Goal: Transaction & Acquisition: Purchase product/service

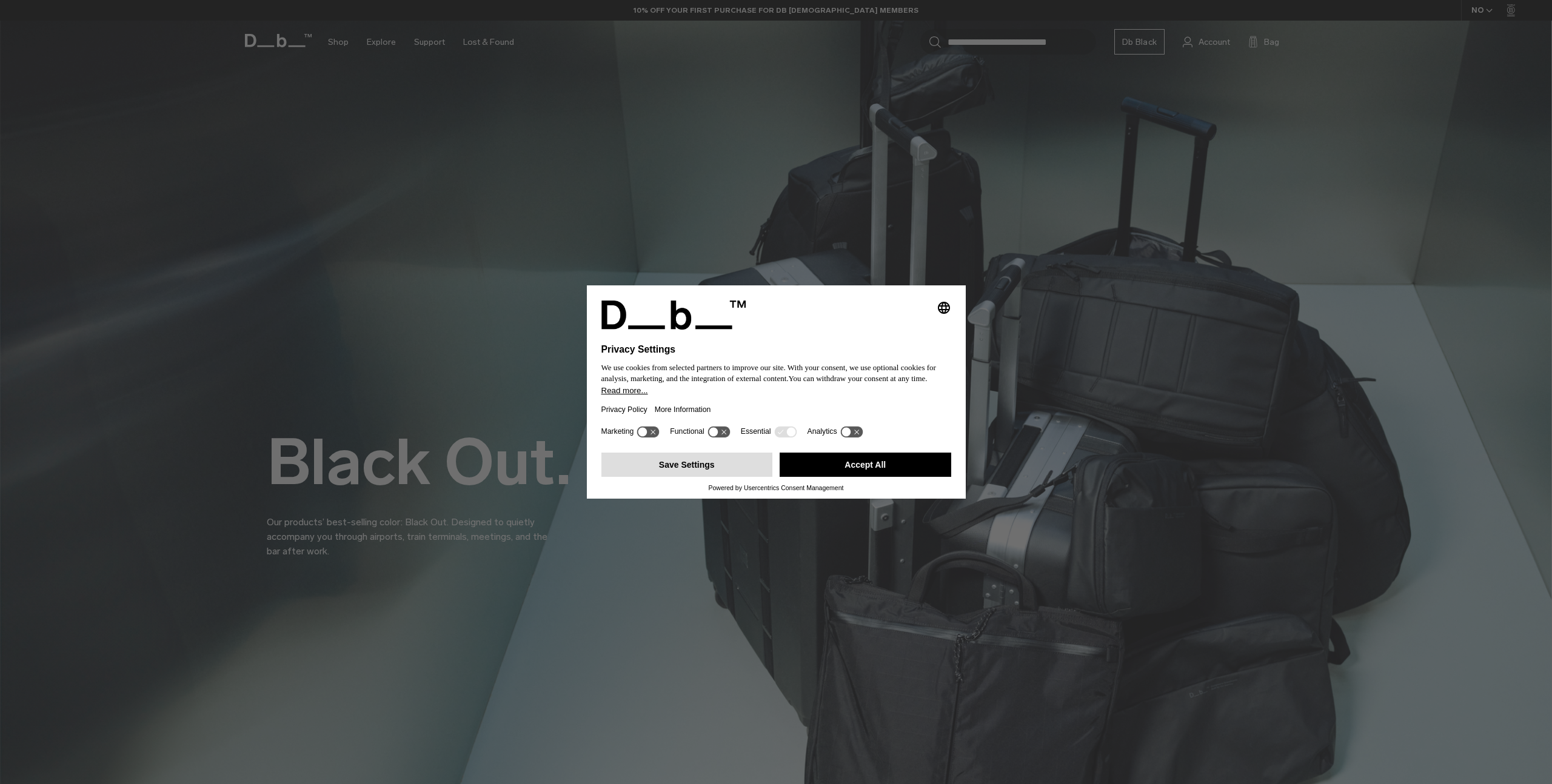
click at [690, 466] on button "Save Settings" at bounding box center [687, 465] width 171 height 25
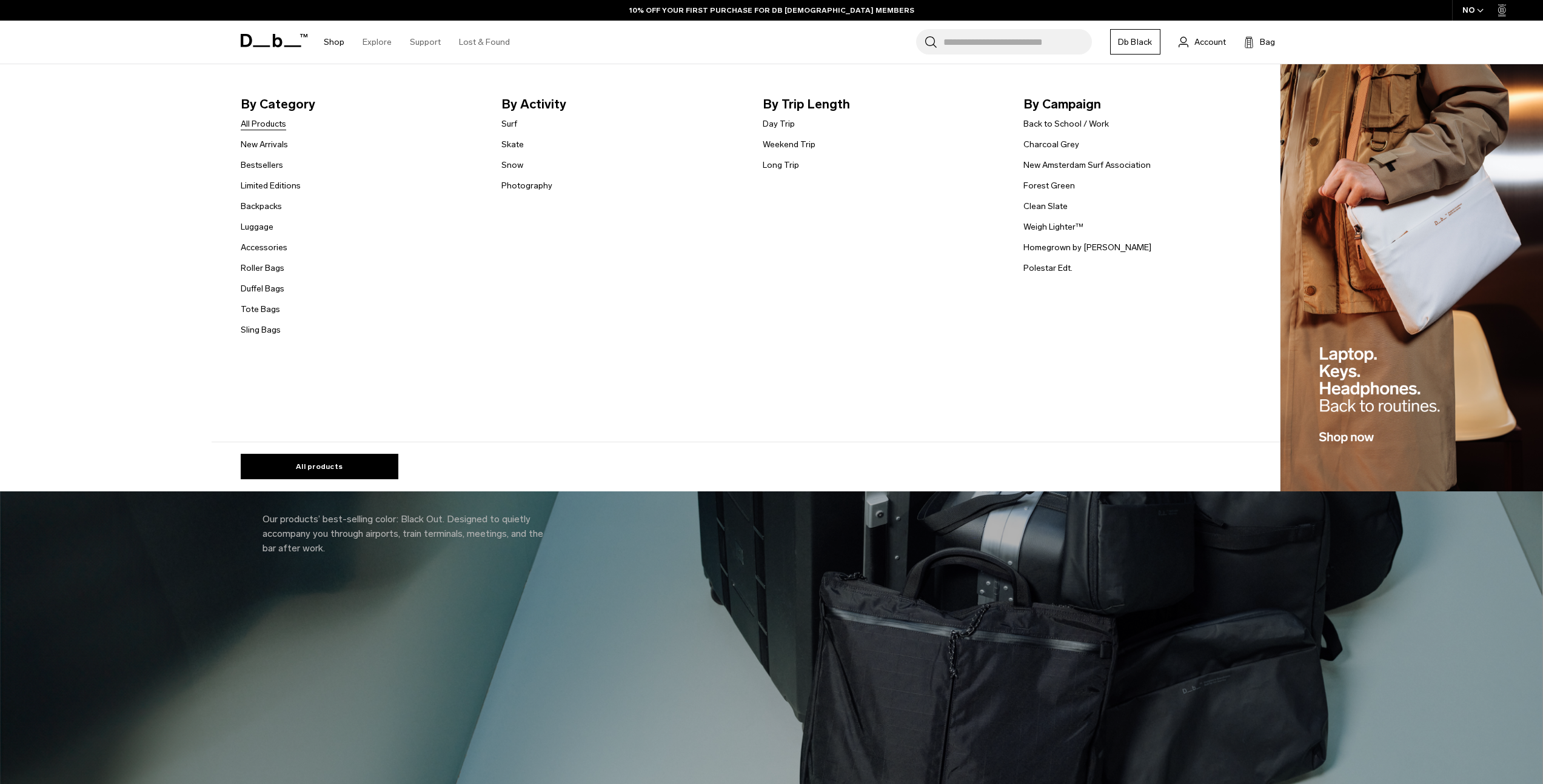
click at [264, 122] on link "All Products" at bounding box center [263, 124] width 46 height 12
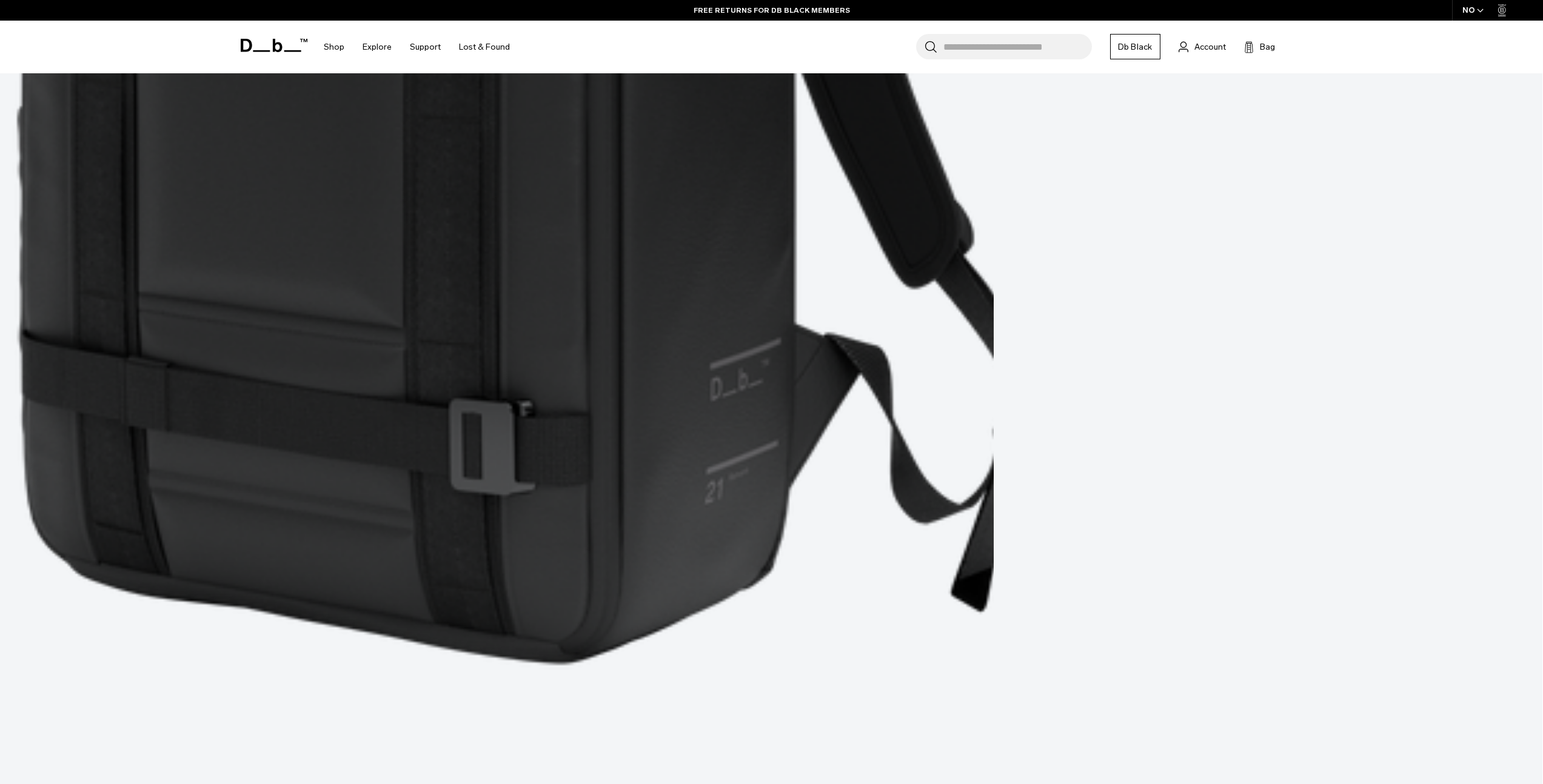
scroll to position [6109, 0]
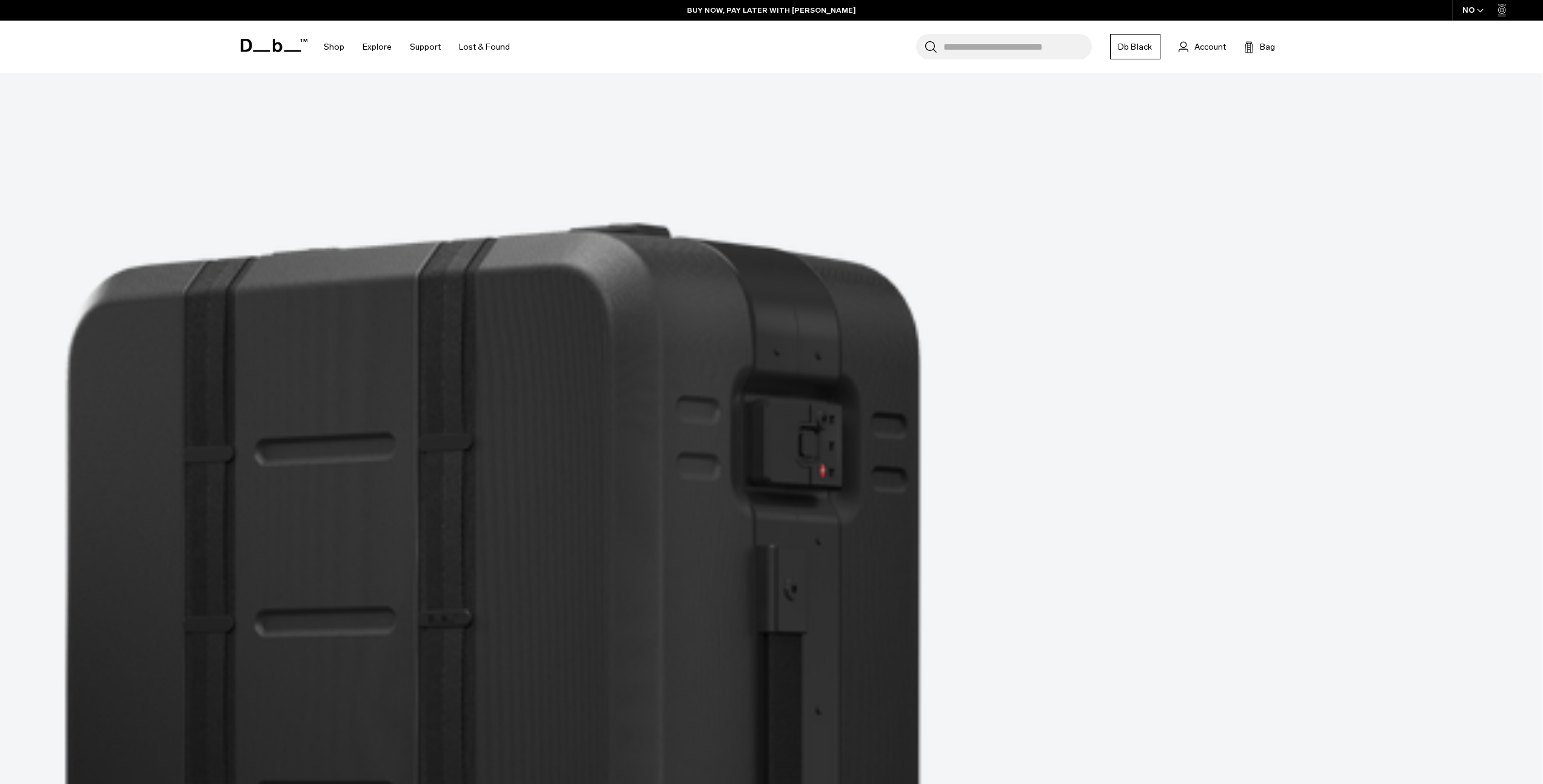
scroll to position [11502, 0]
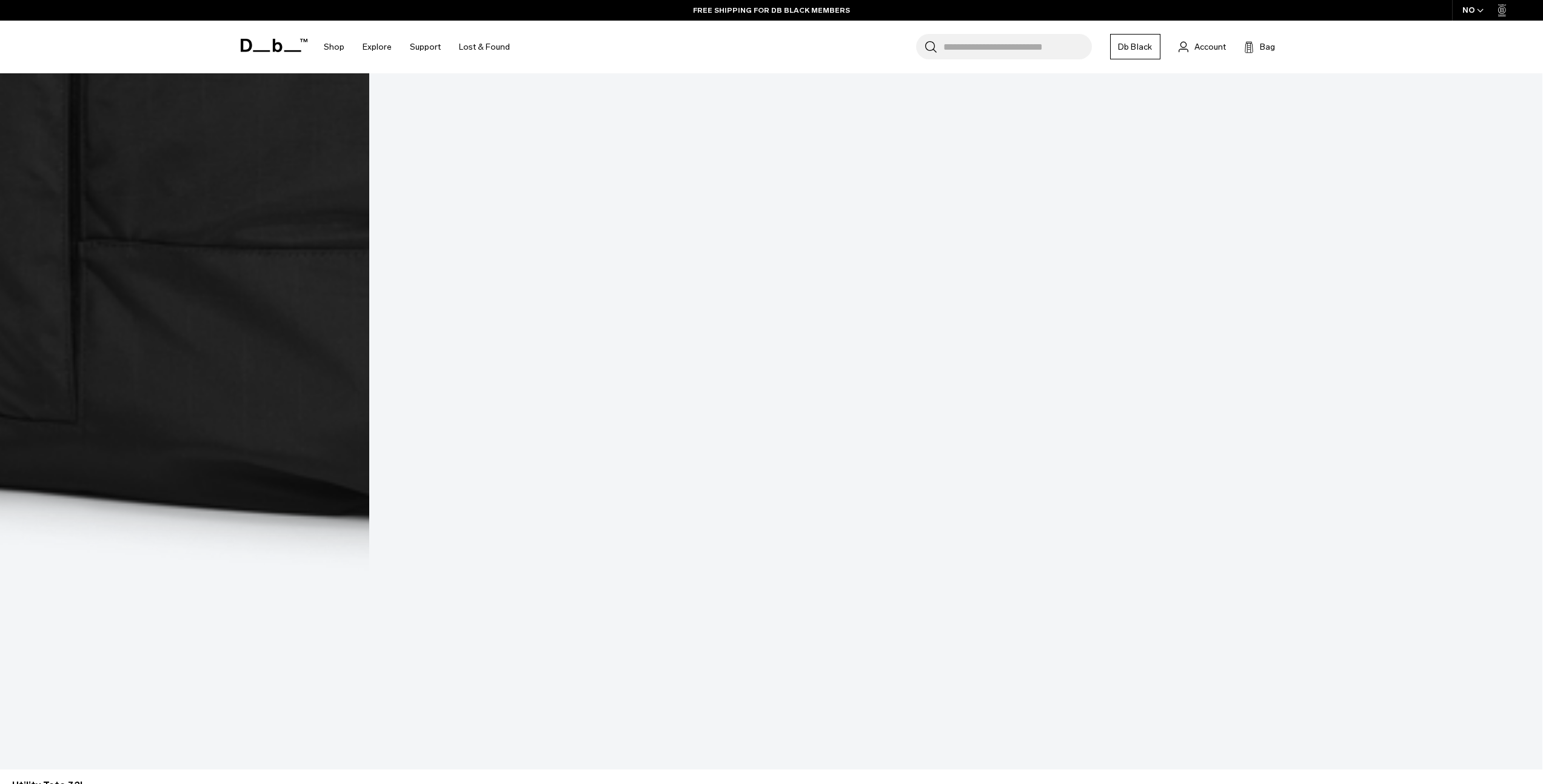
scroll to position [15965, 0]
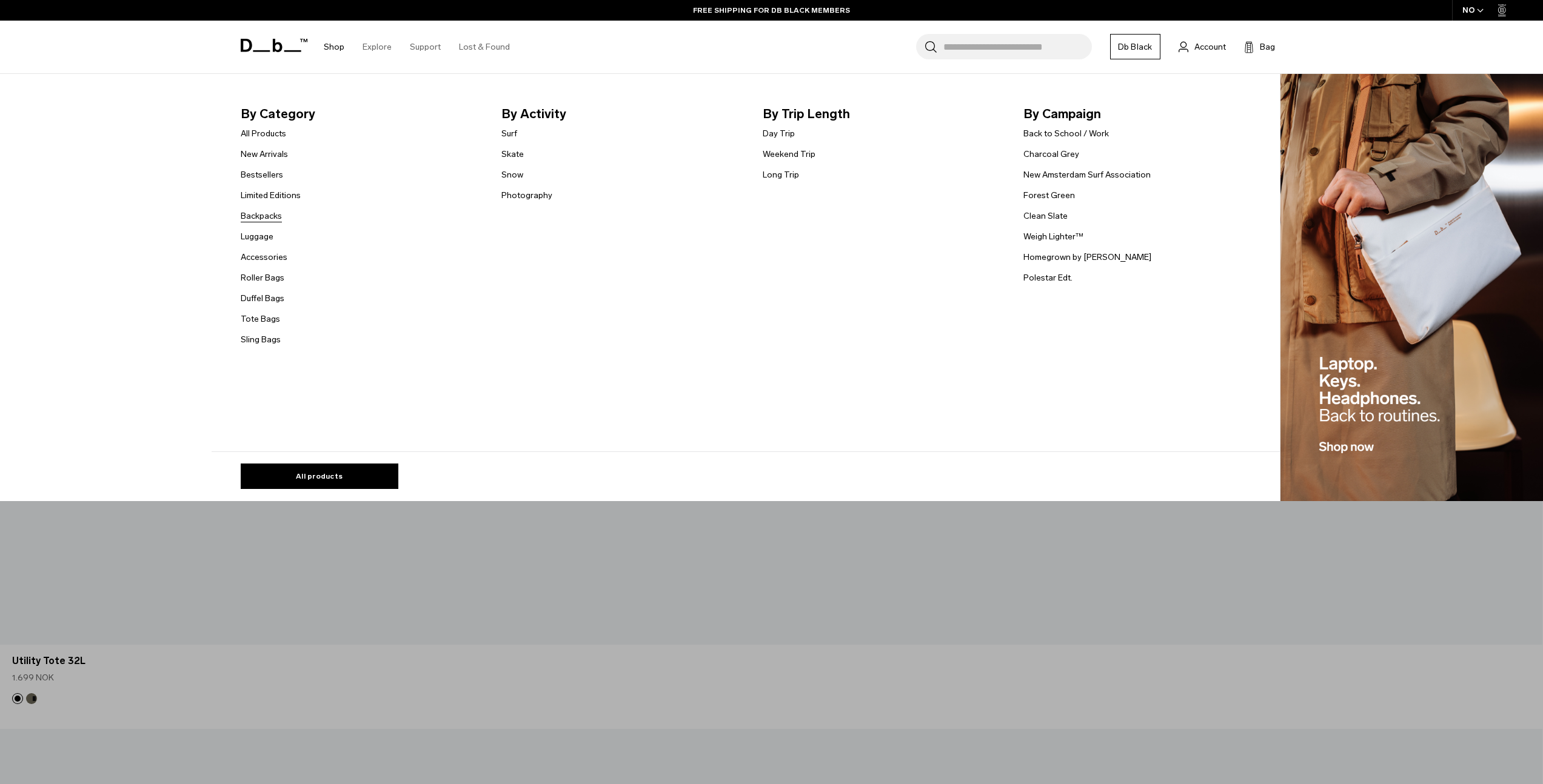
click at [278, 215] on link "Backpacks" at bounding box center [261, 216] width 41 height 12
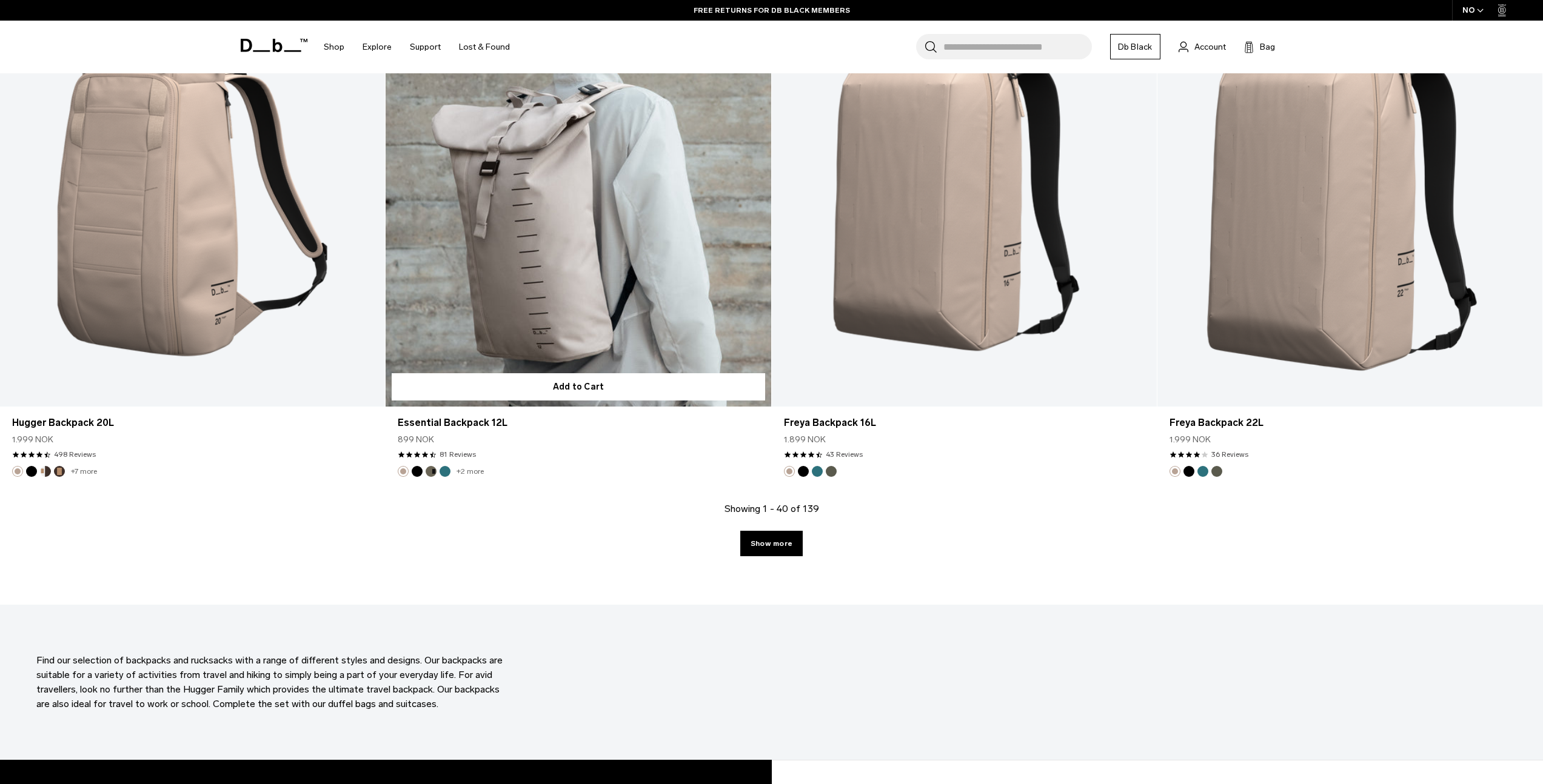
scroll to position [5183, 0]
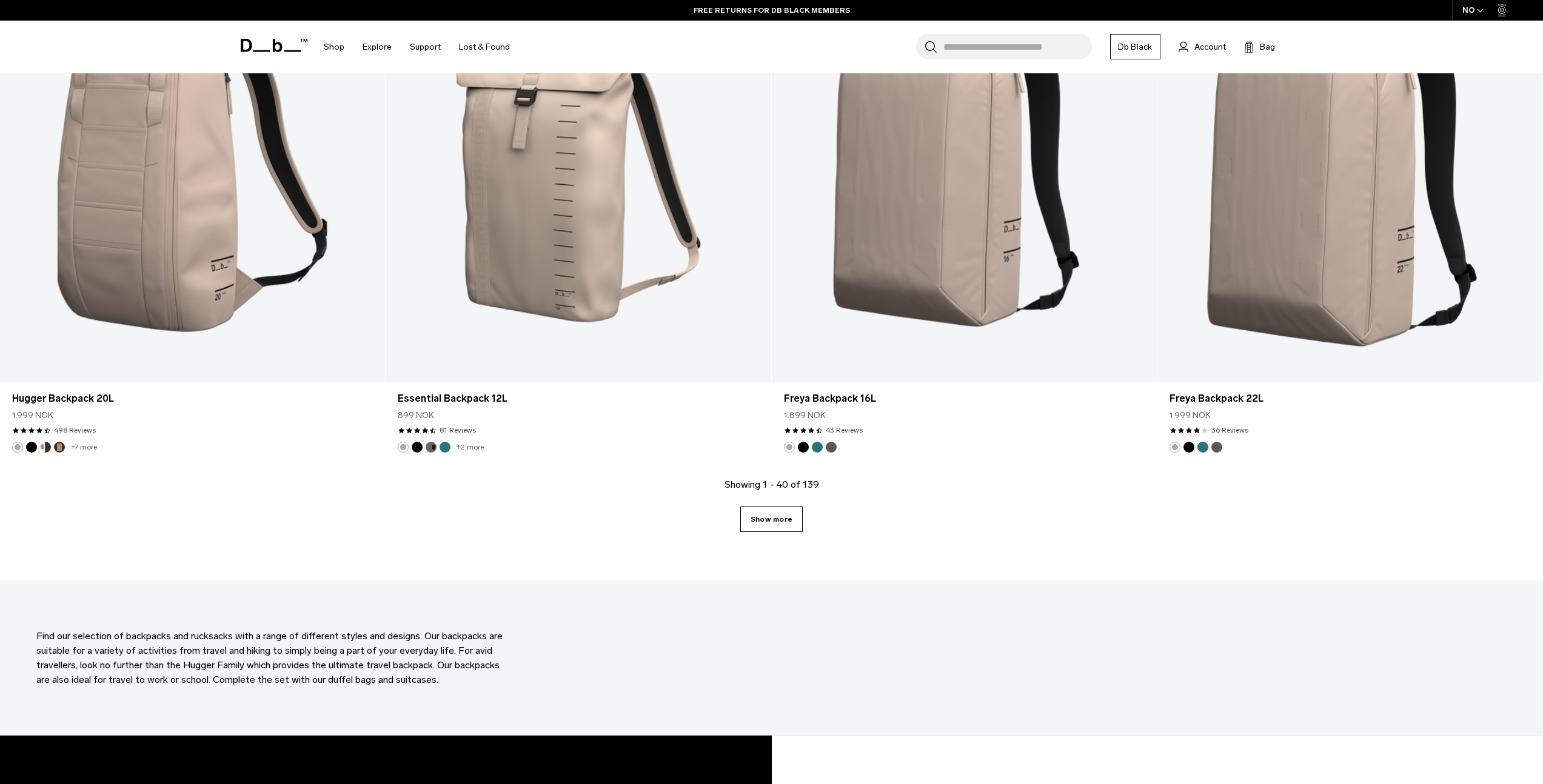
click at [770, 531] on link "Show more" at bounding box center [771, 519] width 62 height 25
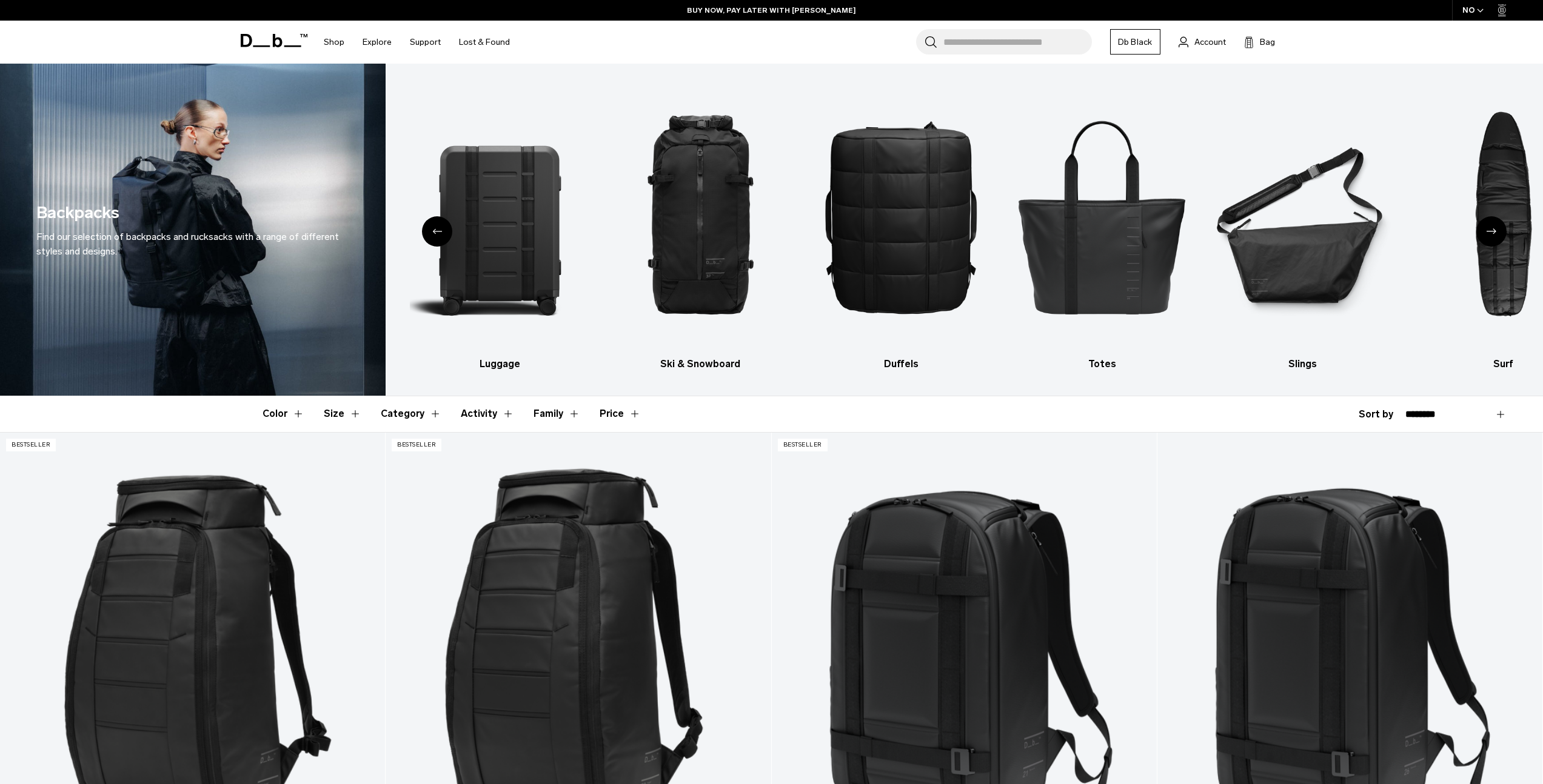
click at [335, 414] on button "Size" at bounding box center [342, 414] width 38 height 35
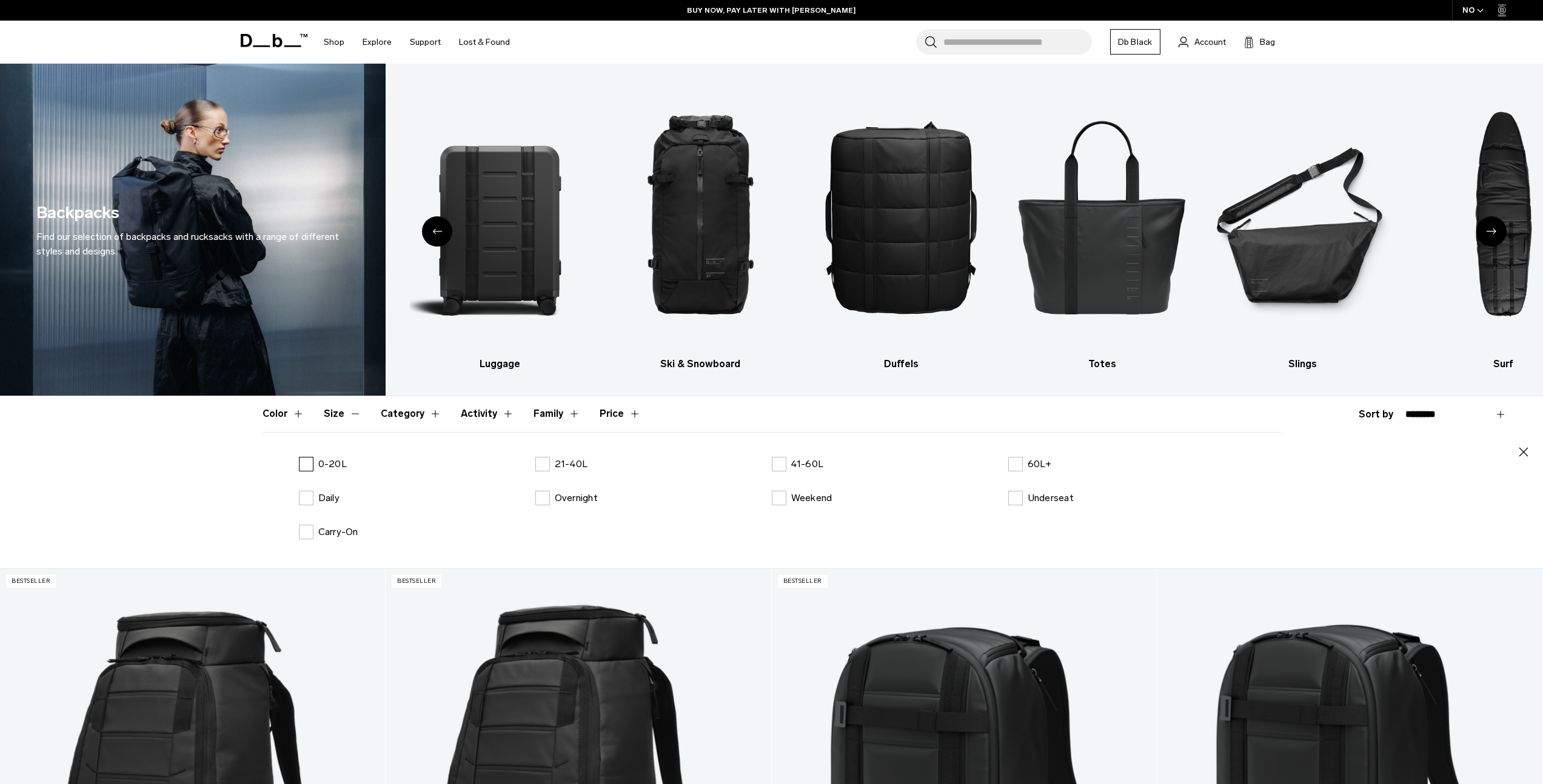
click at [314, 465] on label "0-20L" at bounding box center [322, 464] width 48 height 15
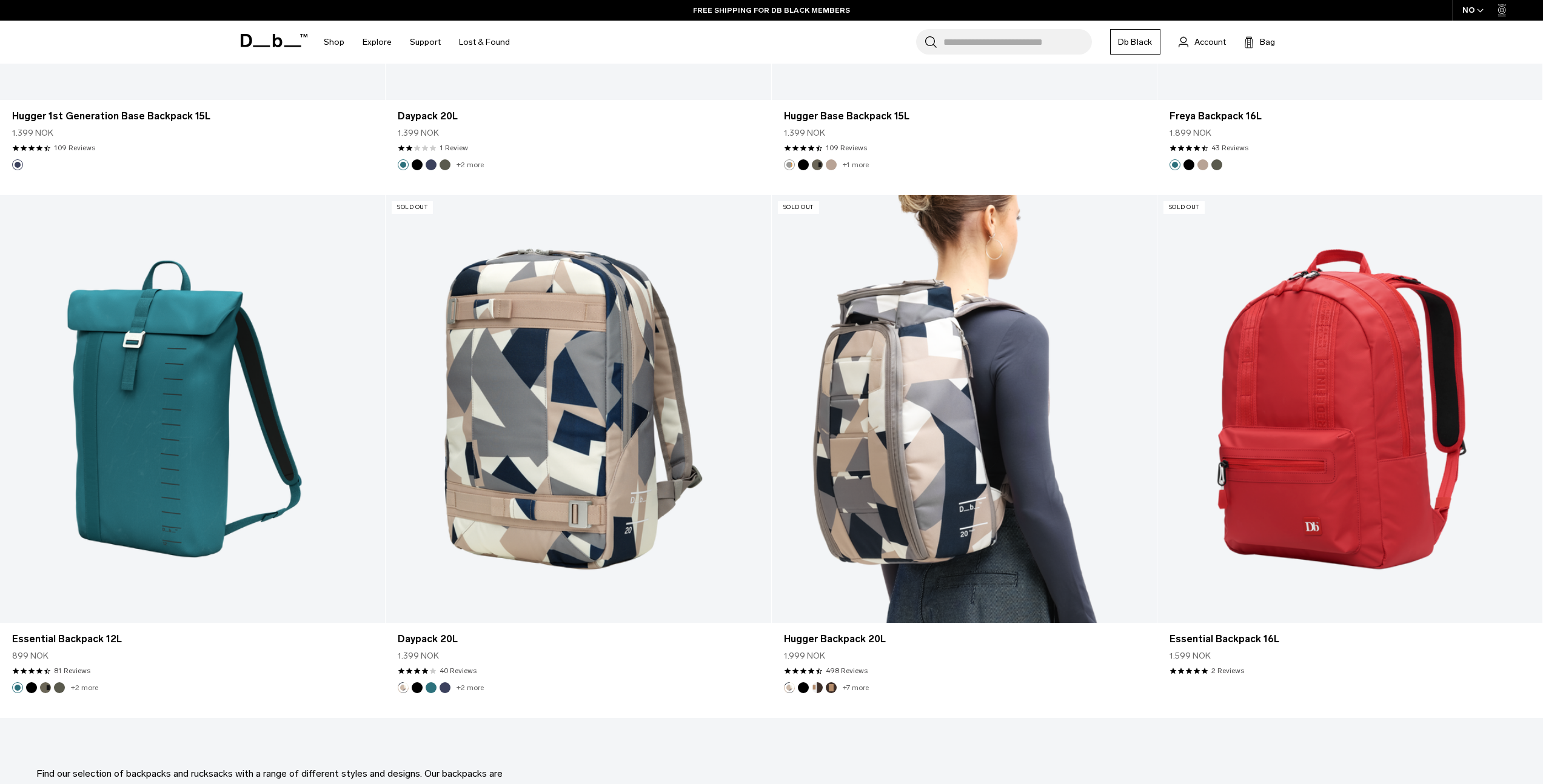
scroll to position [5115, 0]
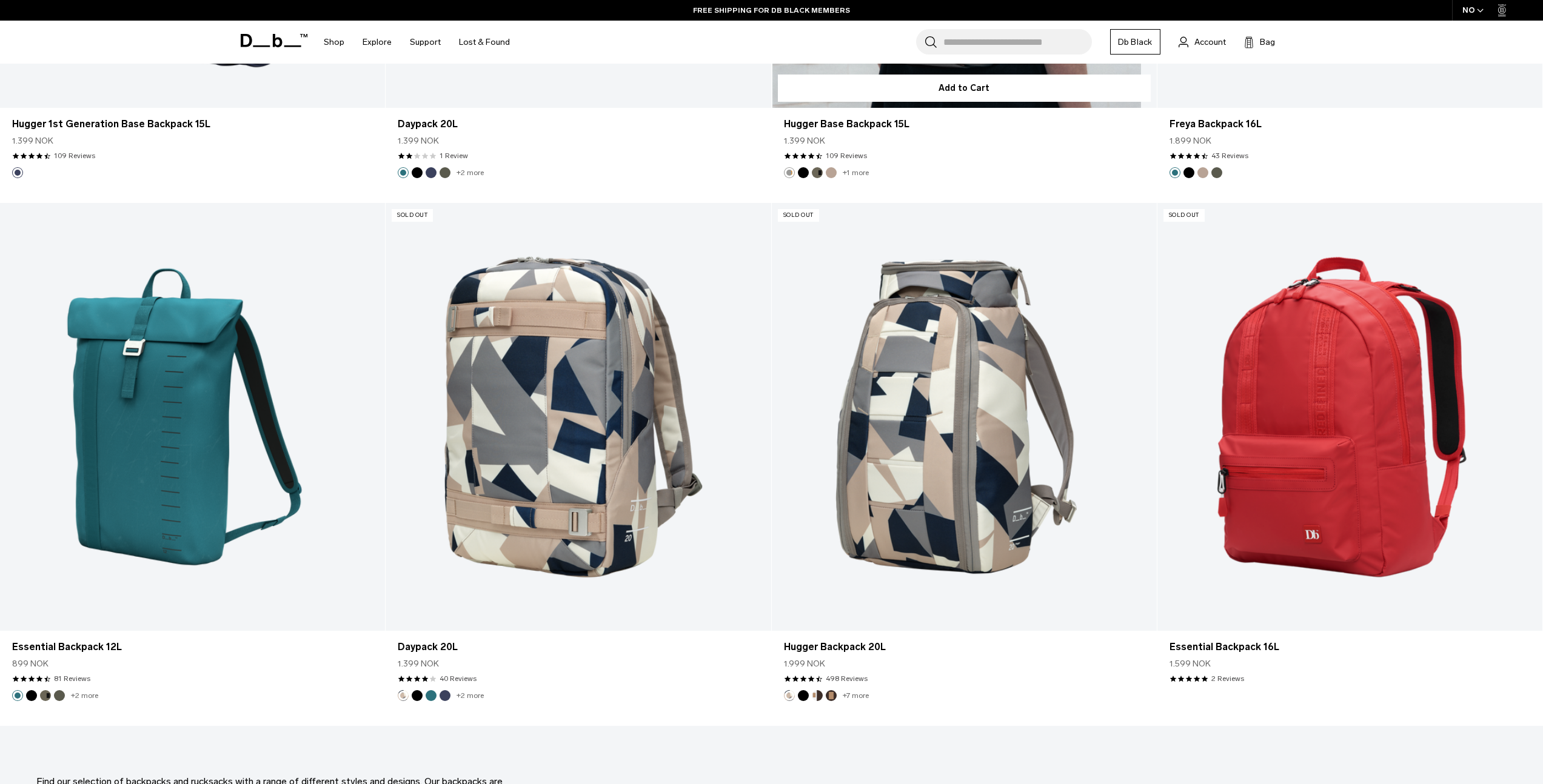
click at [1119, 168] on footer "+1 more" at bounding box center [964, 173] width 385 height 11
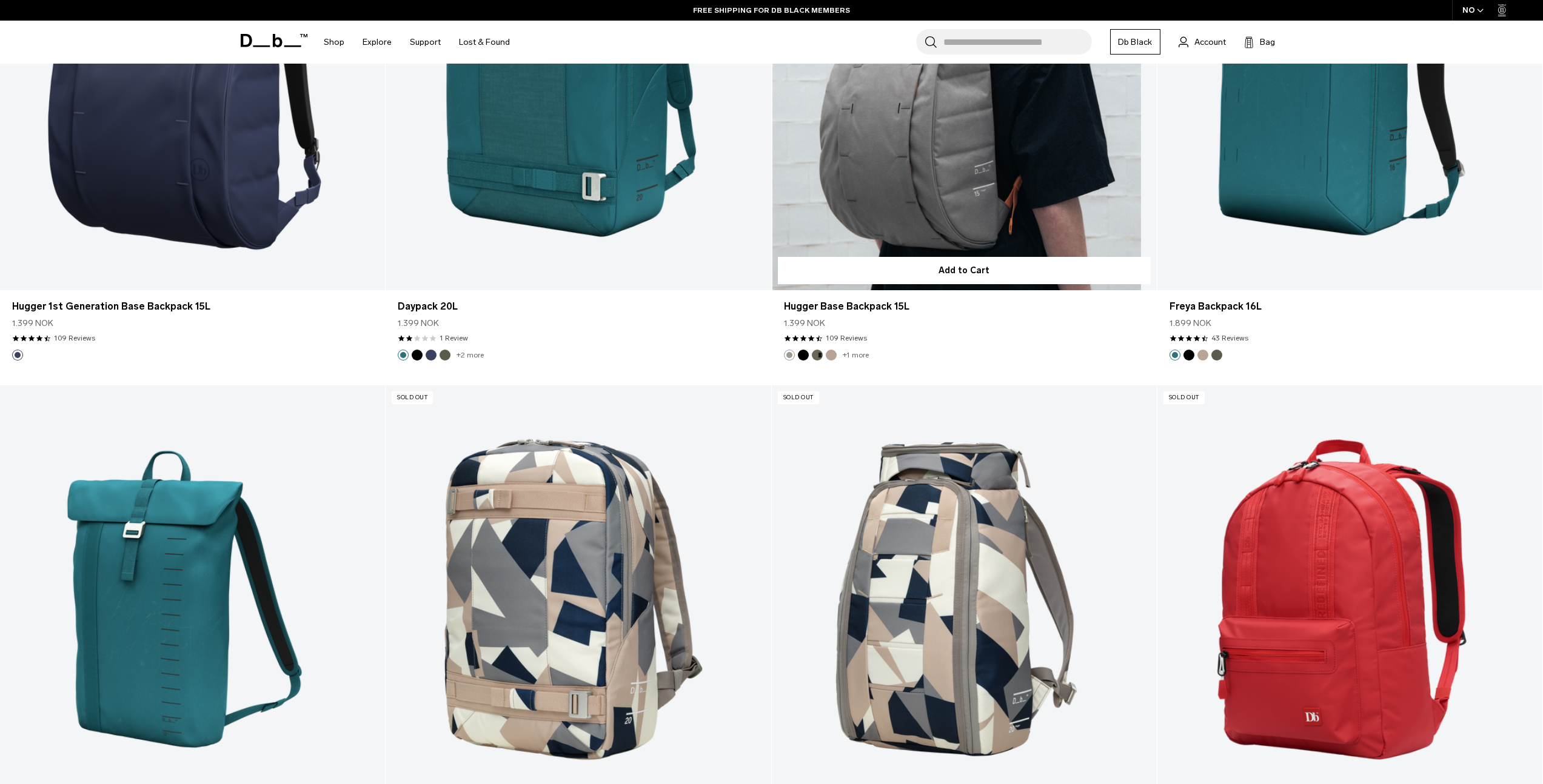
scroll to position [4788, 0]
